Goal: Entertainment & Leisure: Consume media (video, audio)

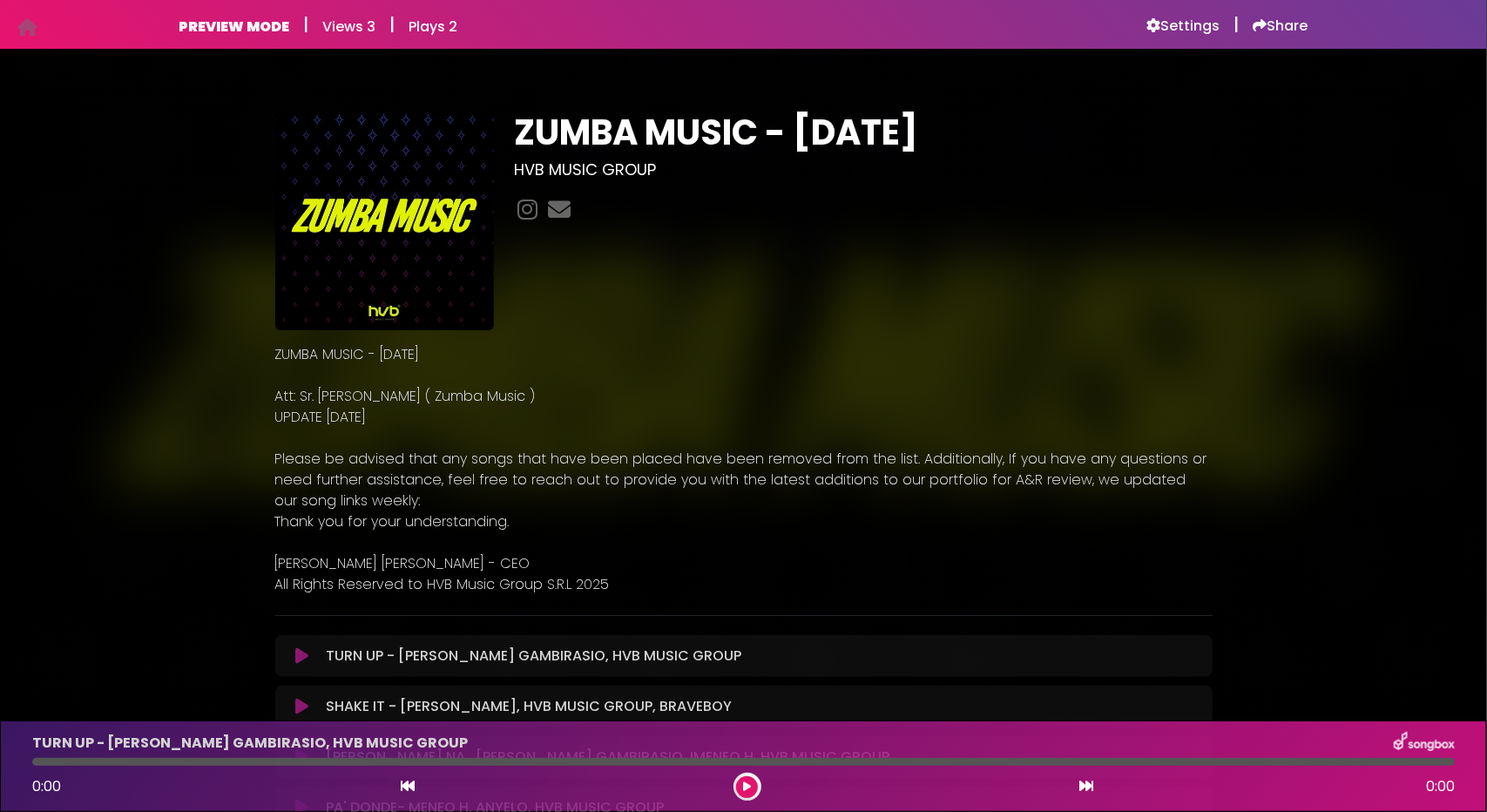
scroll to position [262, 0]
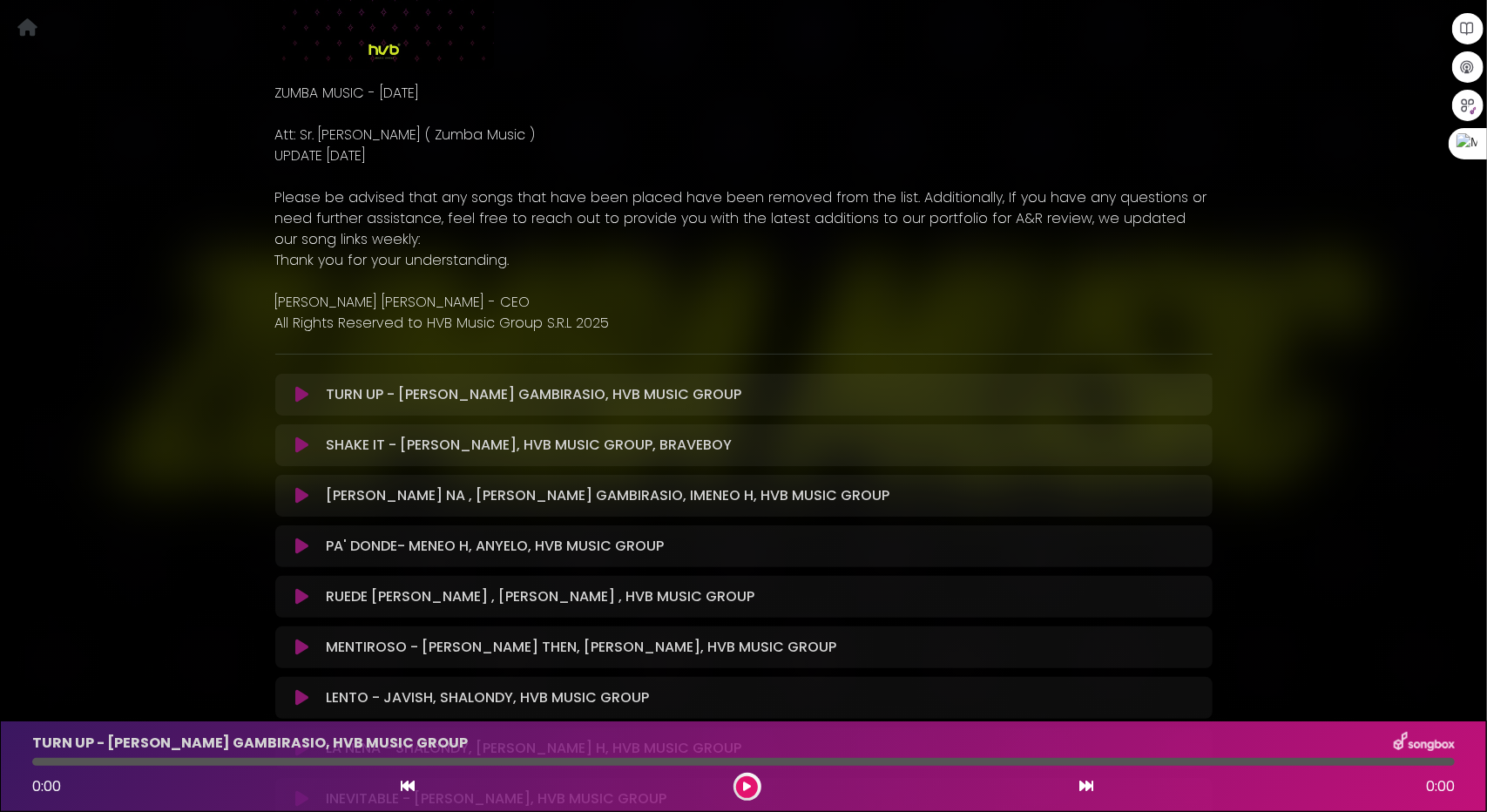
click at [305, 396] on icon at bounding box center [301, 394] width 13 height 17
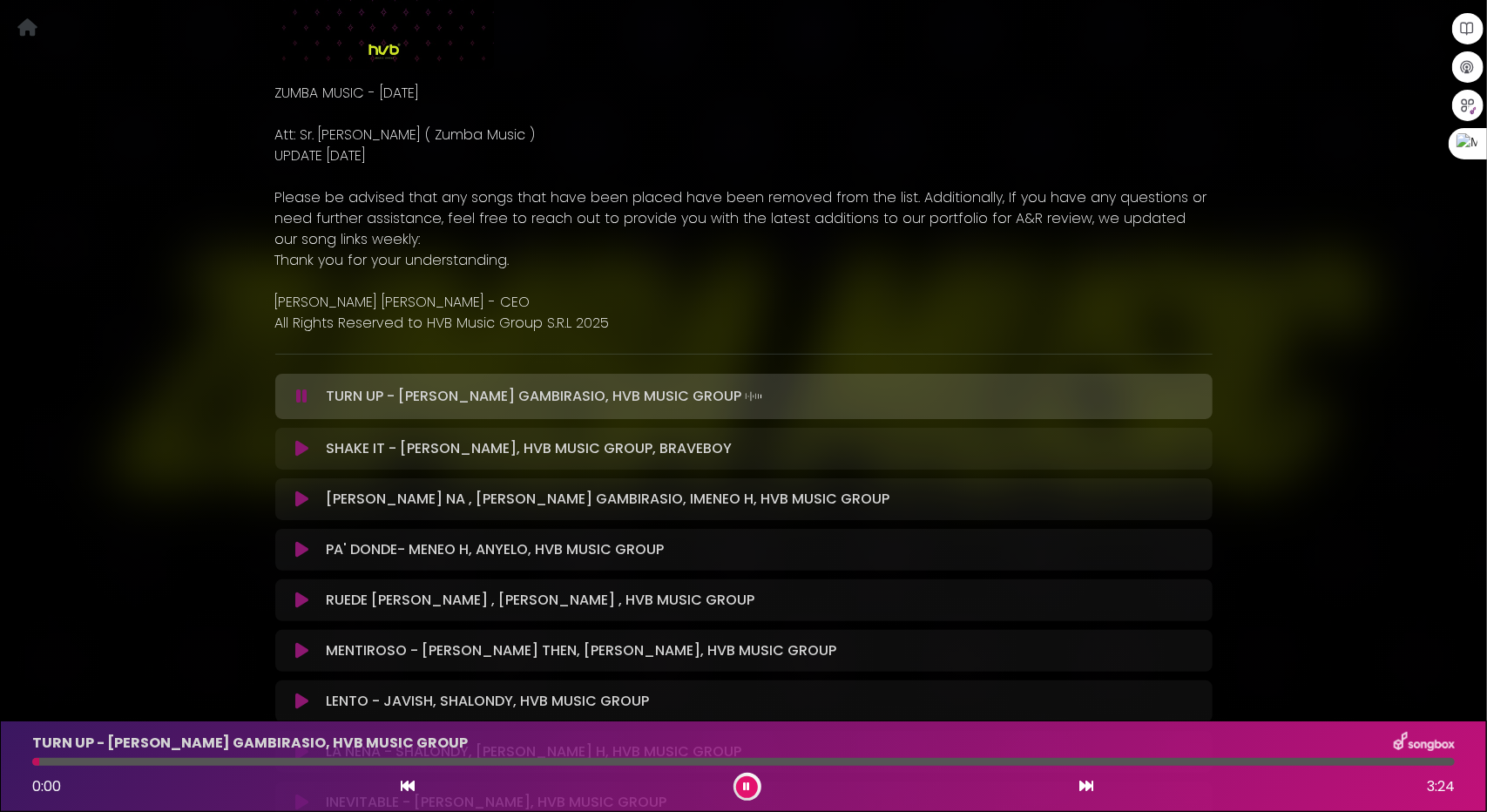
click at [159, 758] on div at bounding box center [743, 762] width 1422 height 8
click at [169, 763] on div at bounding box center [743, 762] width 1422 height 8
click at [299, 449] on icon at bounding box center [301, 448] width 13 height 17
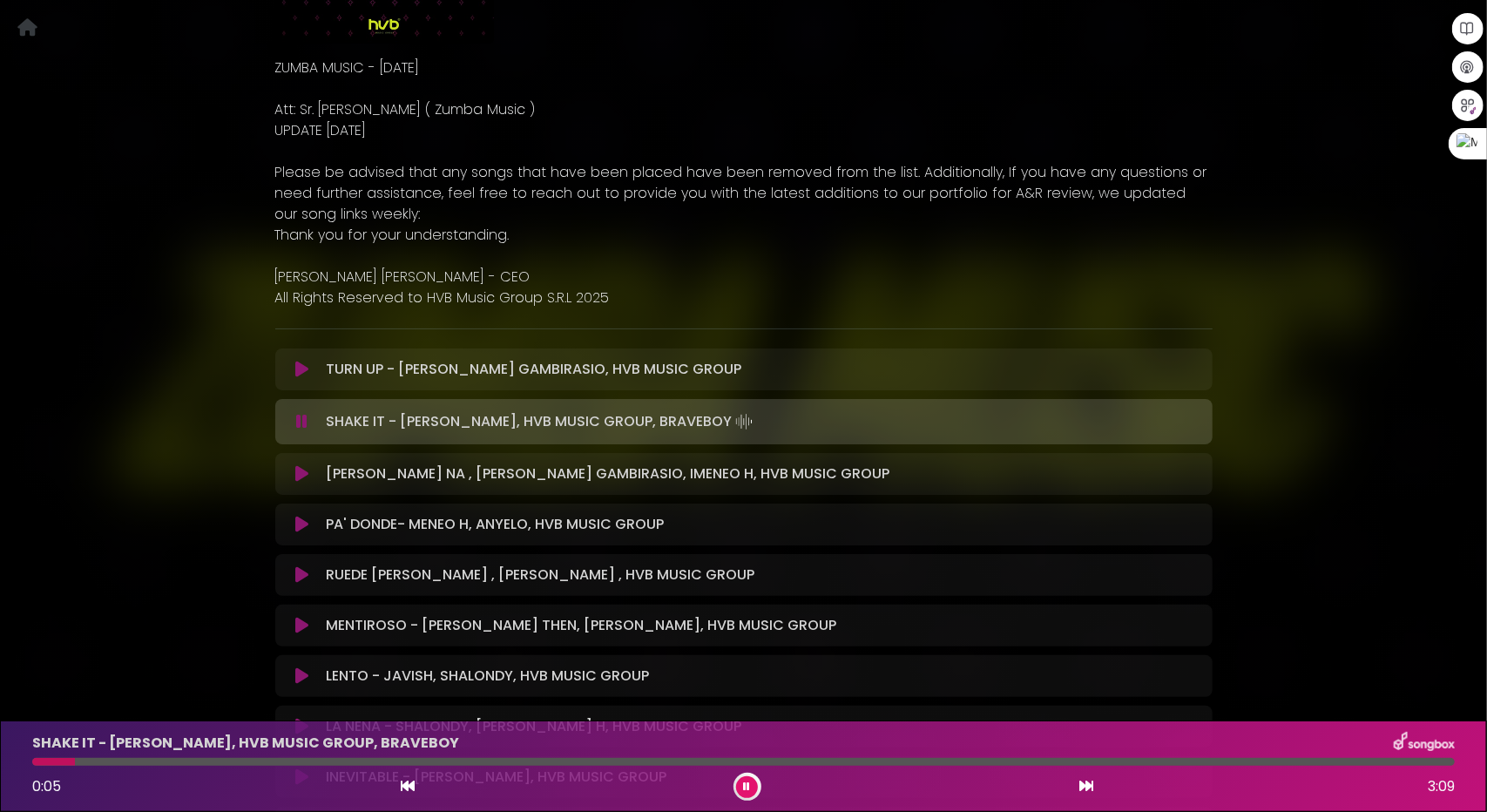
scroll to position [436, 0]
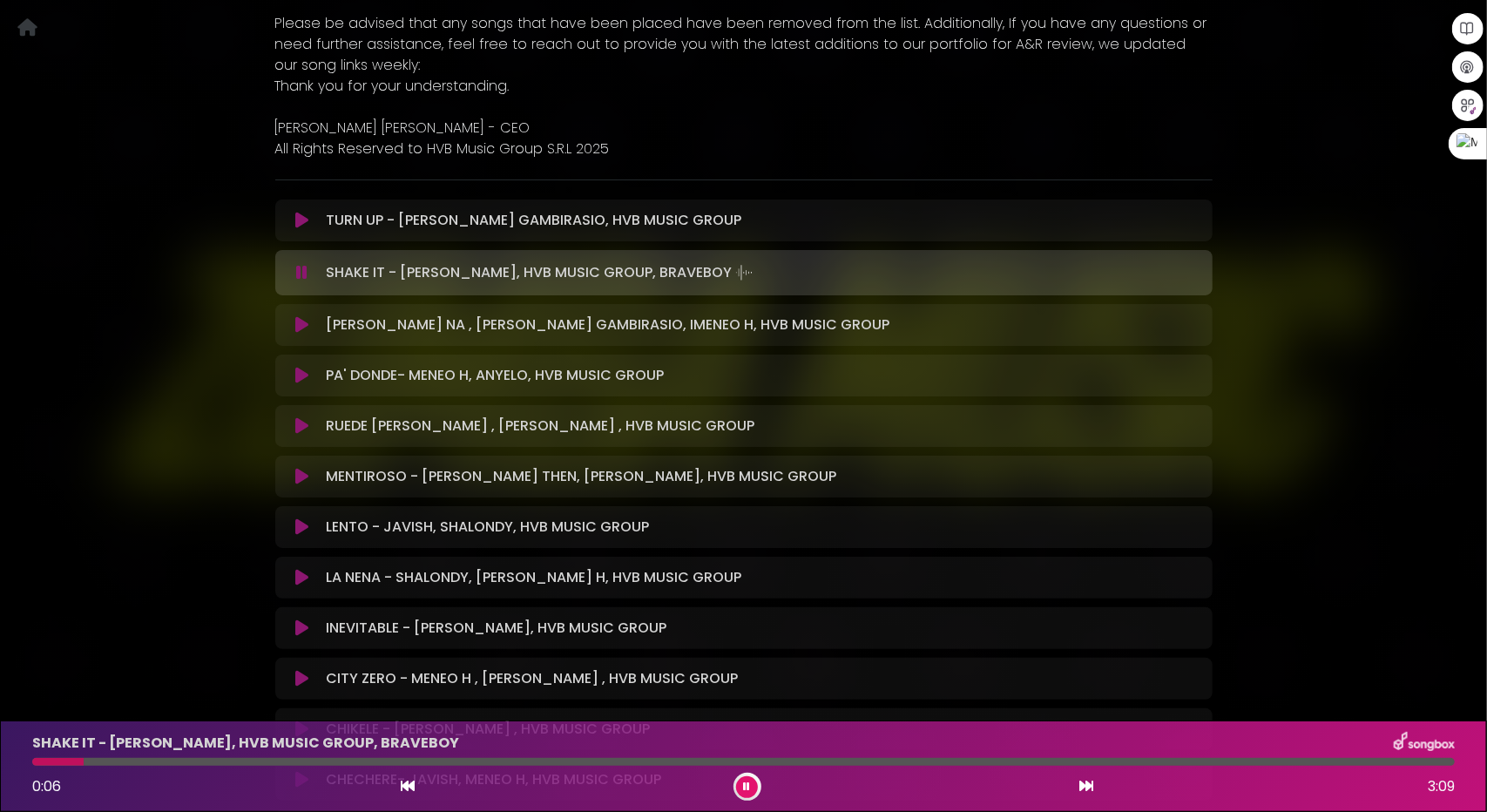
click at [222, 760] on div at bounding box center [743, 762] width 1422 height 8
click at [303, 324] on icon at bounding box center [301, 324] width 13 height 17
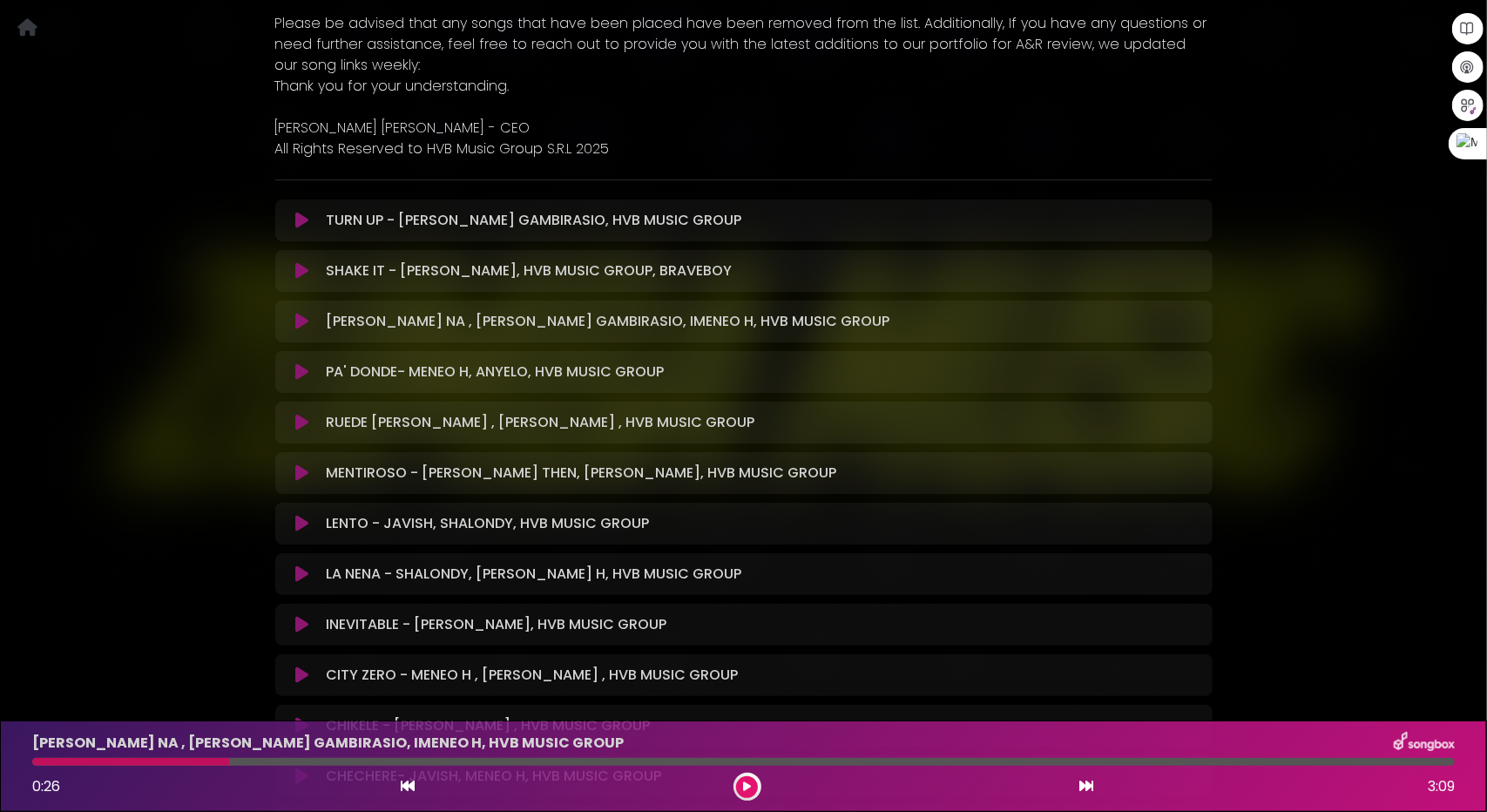
click at [299, 374] on icon at bounding box center [301, 371] width 13 height 17
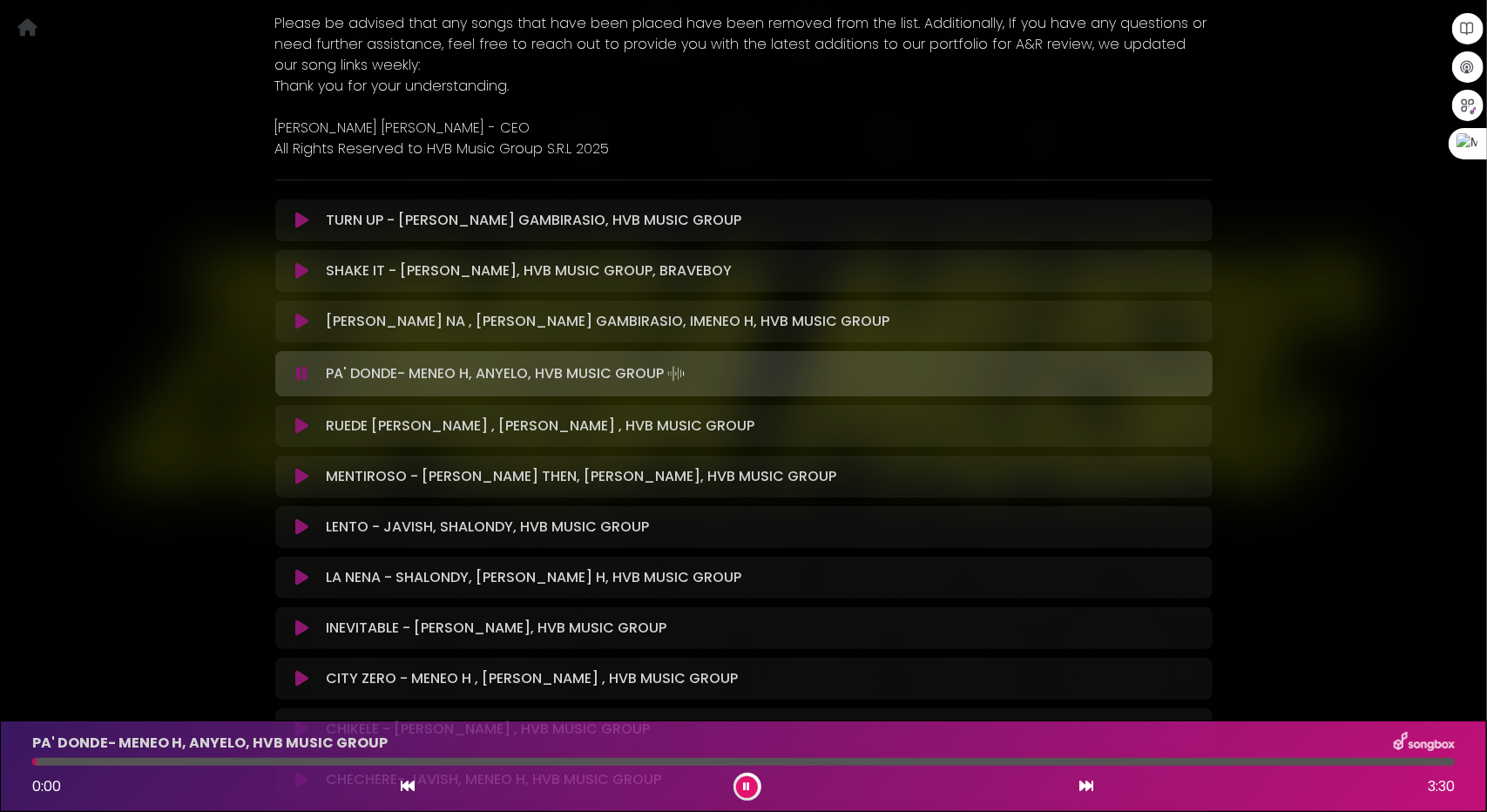
click at [150, 760] on div at bounding box center [743, 762] width 1422 height 8
click at [297, 426] on icon at bounding box center [301, 426] width 13 height 17
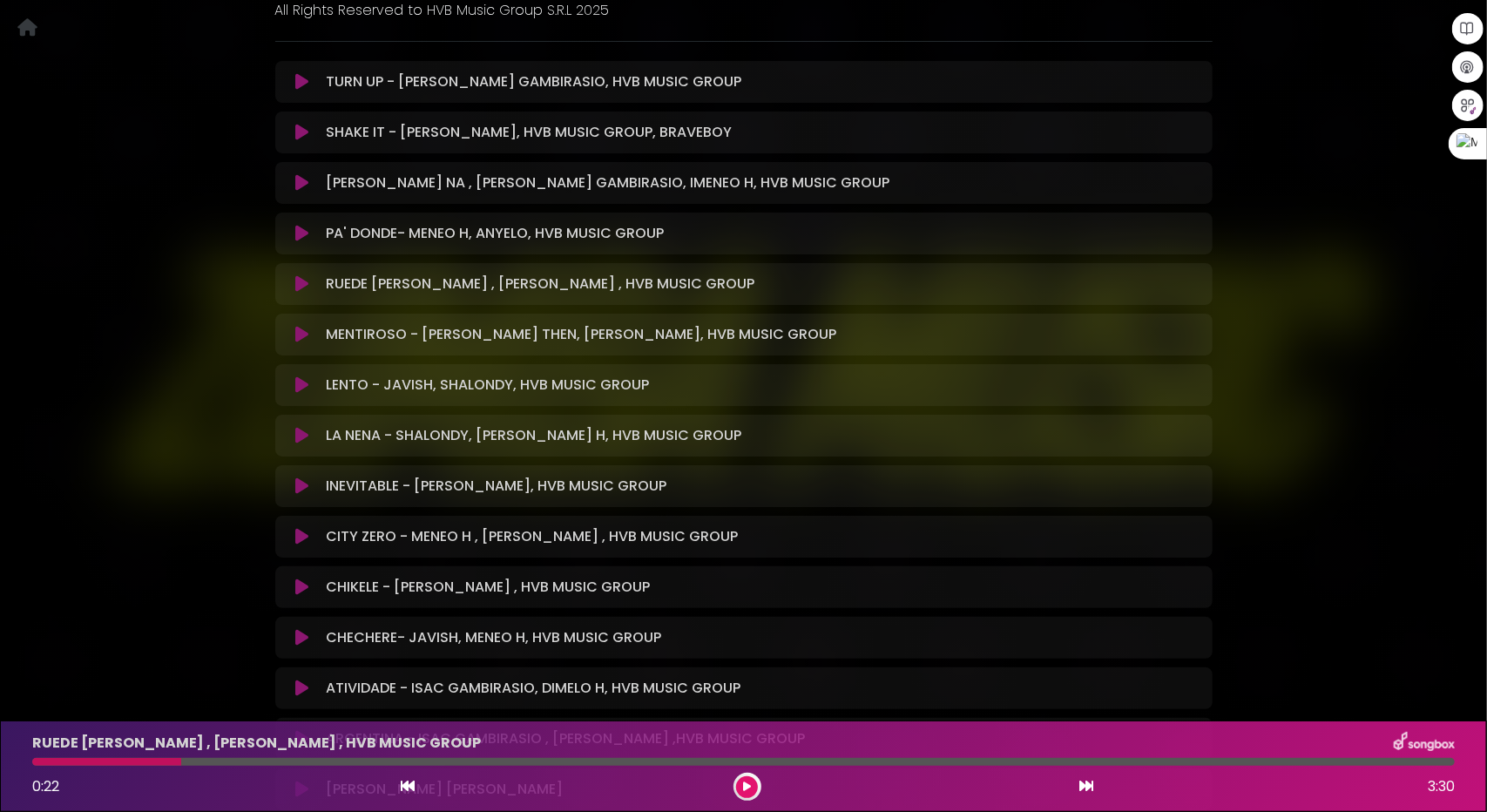
scroll to position [609, 0]
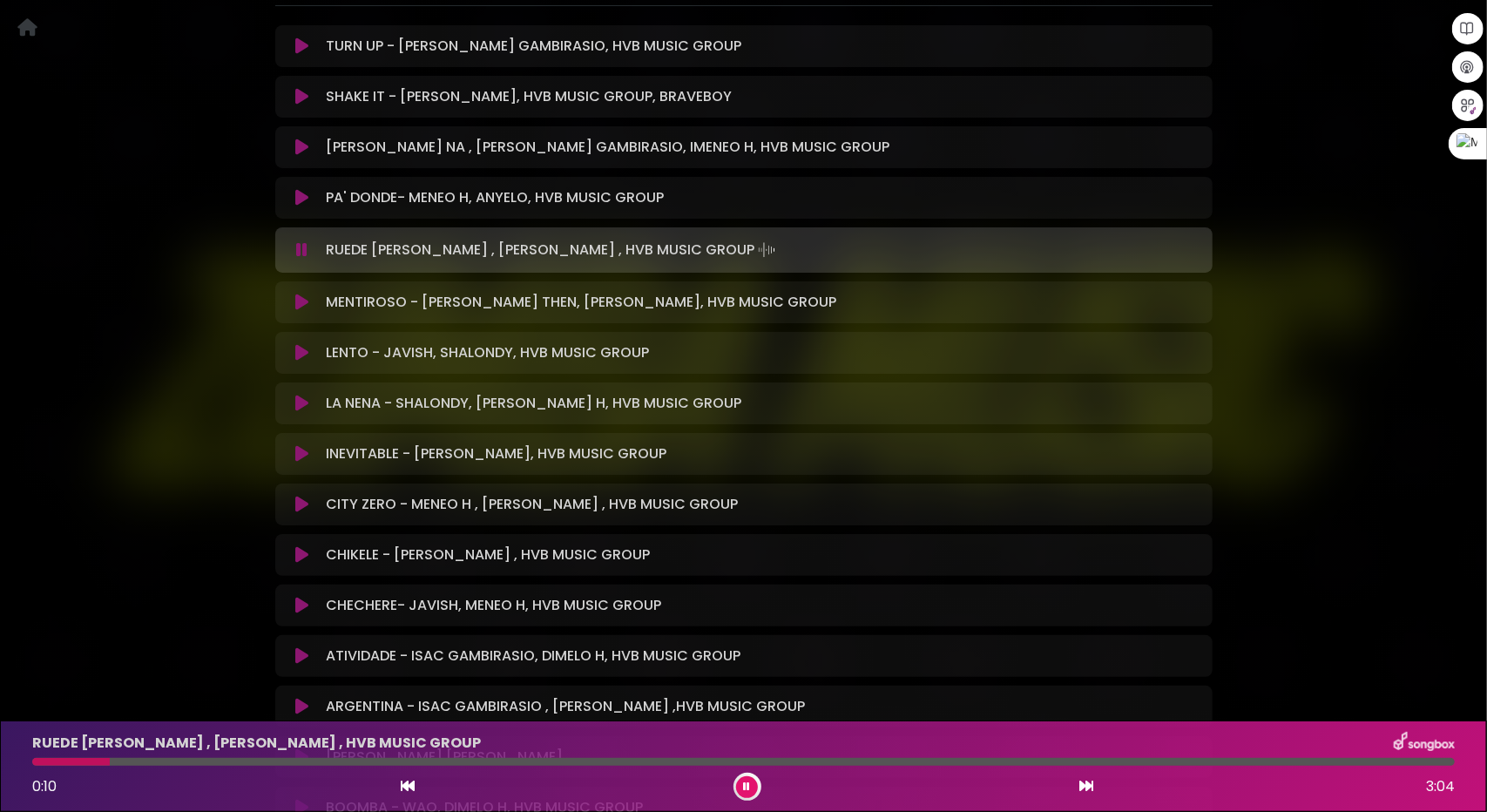
click at [220, 762] on div at bounding box center [743, 762] width 1422 height 8
click at [419, 765] on div at bounding box center [743, 762] width 1422 height 8
click at [445, 764] on div at bounding box center [743, 762] width 1422 height 8
click at [519, 763] on div at bounding box center [743, 762] width 1422 height 8
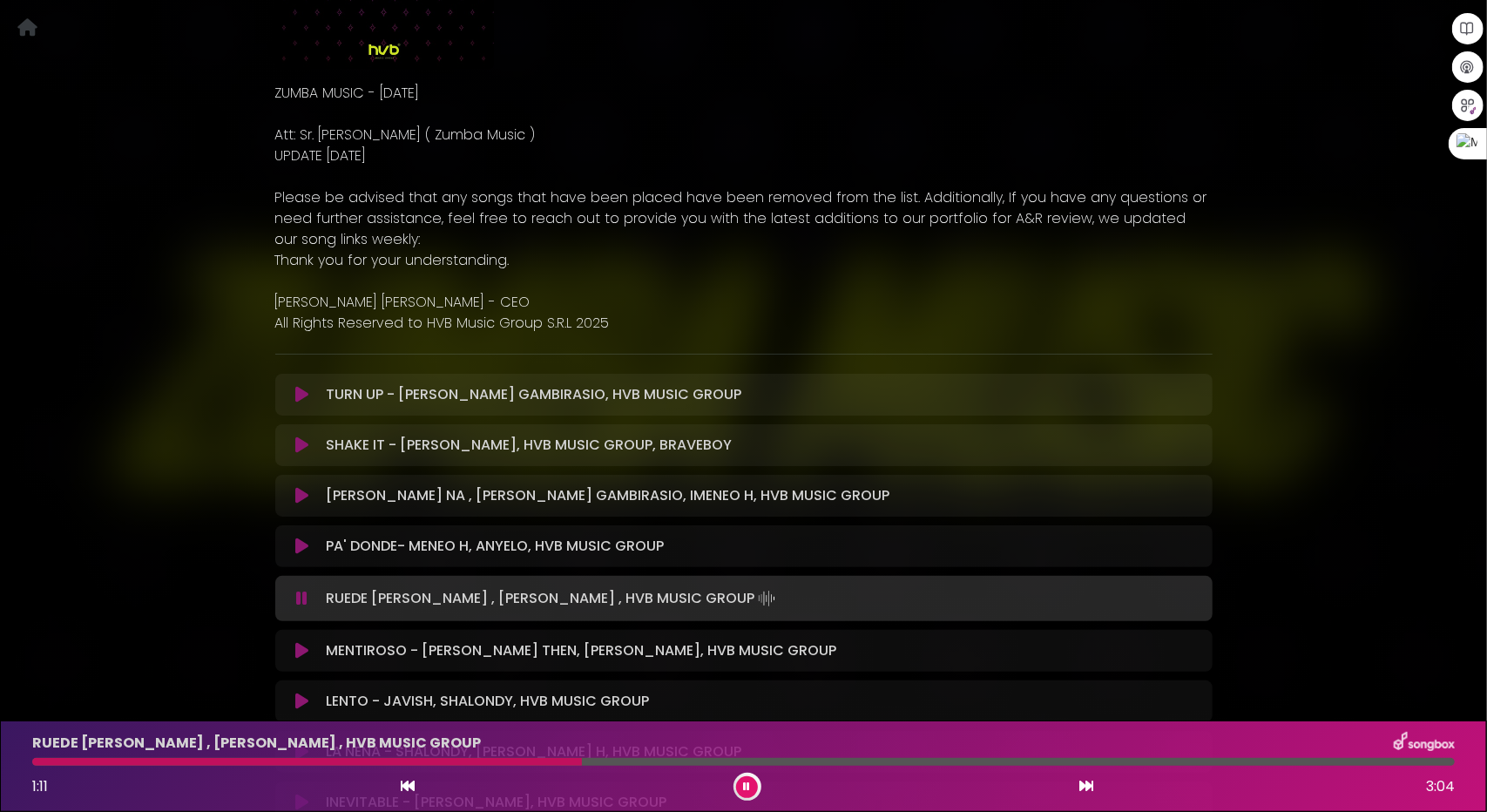
scroll to position [0, 0]
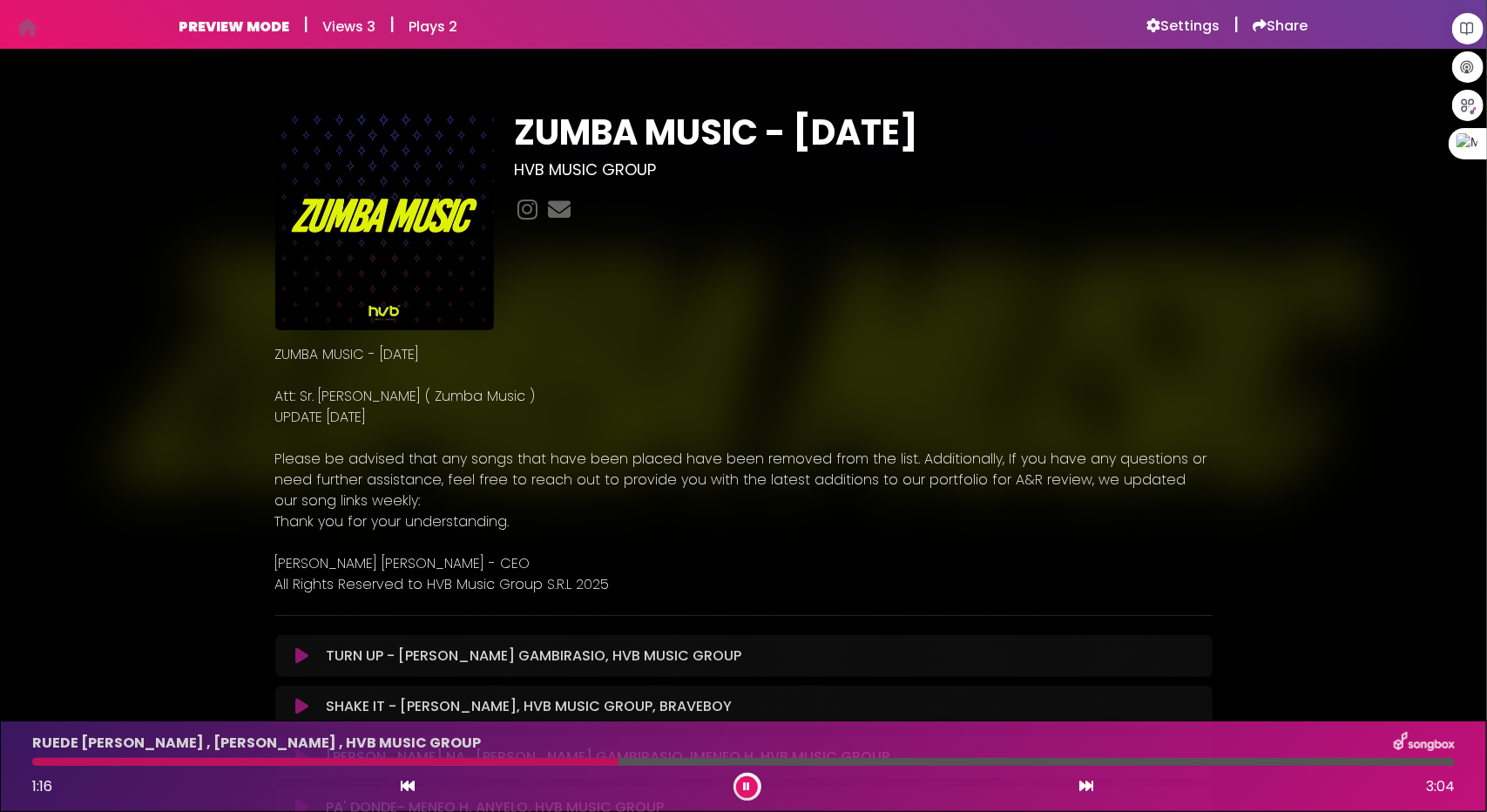
drag, startPoint x: 739, startPoint y: 789, endPoint x: 801, endPoint y: 808, distance: 64.8
click at [739, 789] on button at bounding box center [747, 787] width 22 height 22
